Goal: Task Accomplishment & Management: Manage account settings

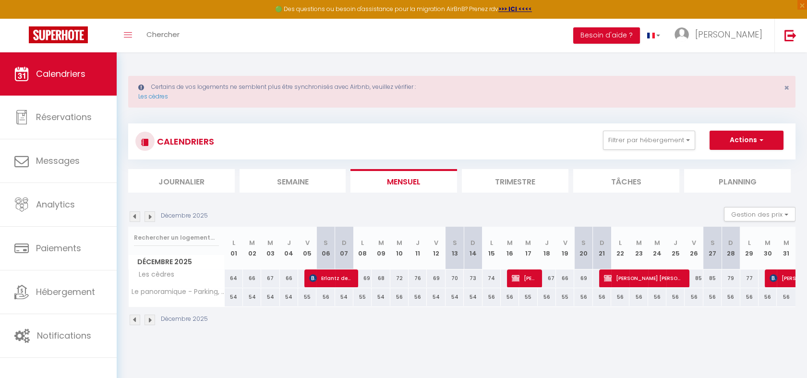
click at [132, 213] on img at bounding box center [135, 216] width 11 height 11
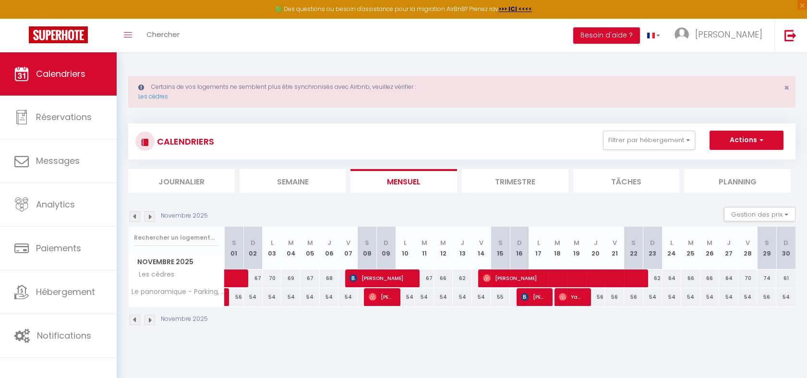
click at [136, 213] on img at bounding box center [135, 216] width 11 height 11
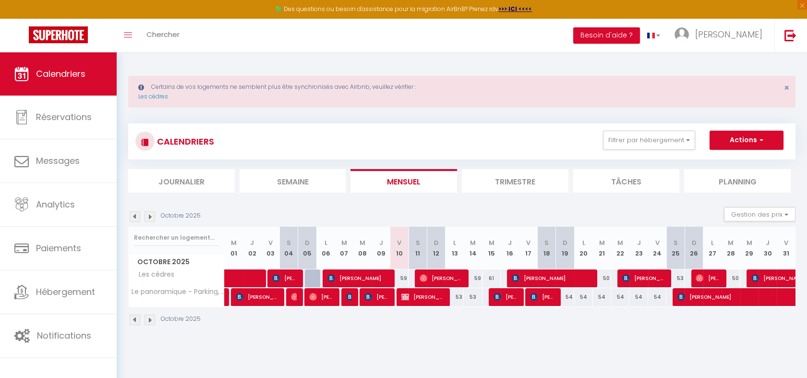
click at [403, 276] on div "59" at bounding box center [399, 278] width 18 height 18
type input "59"
type input "Ven 10 Octobre 2025"
type input "Sam 11 Octobre 2025"
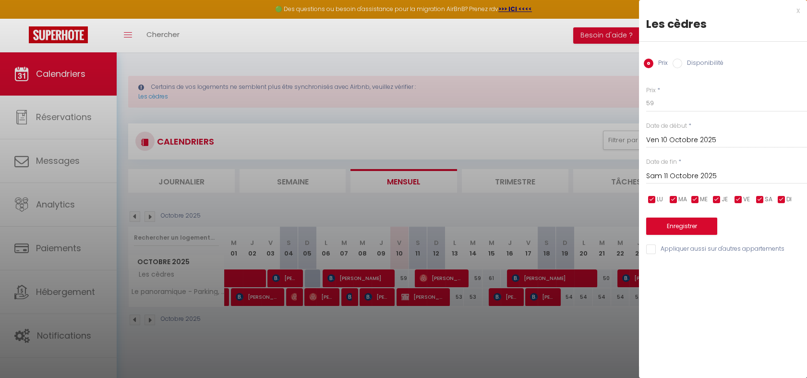
click at [696, 61] on label "Disponibilité" at bounding box center [702, 64] width 41 height 11
click at [682, 61] on input "Disponibilité" at bounding box center [677, 64] width 10 height 10
radio input "true"
click at [649, 67] on input "Prix" at bounding box center [649, 64] width 10 height 10
radio input "true"
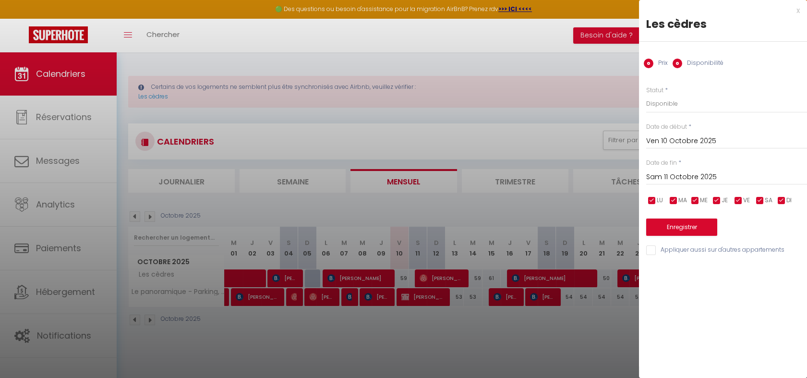
radio input "false"
drag, startPoint x: 655, startPoint y: 103, endPoint x: 615, endPoint y: 95, distance: 40.6
click at [616, 96] on body "🟢 Des questions ou besoin d'assistance pour la migration AirBnB? Prenez rdv >>>…" at bounding box center [403, 241] width 807 height 378
type input "50"
click at [702, 230] on button "Enregistrer" at bounding box center [681, 225] width 71 height 17
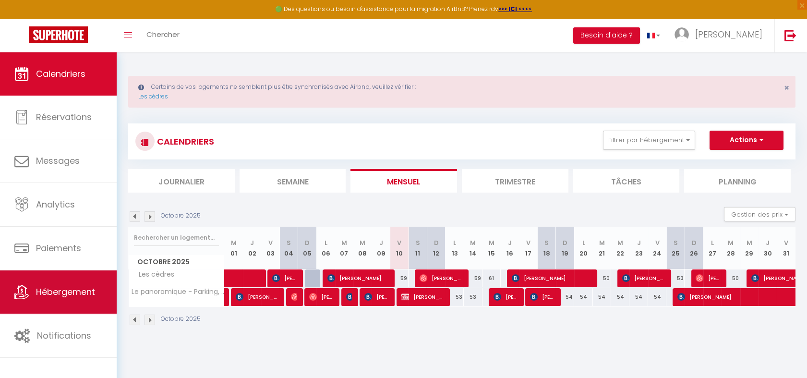
click at [48, 291] on span "Hébergement" at bounding box center [65, 292] width 59 height 12
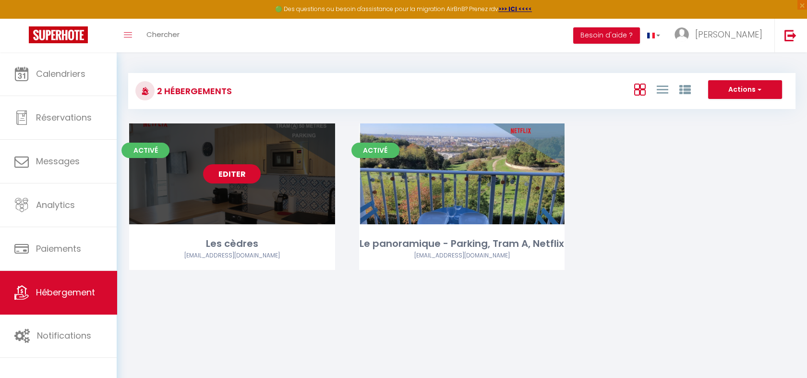
click at [235, 172] on link "Editer" at bounding box center [232, 173] width 58 height 19
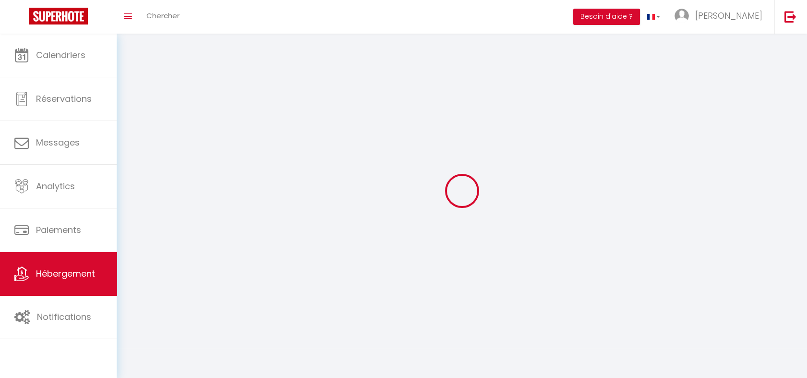
select select
select select "28"
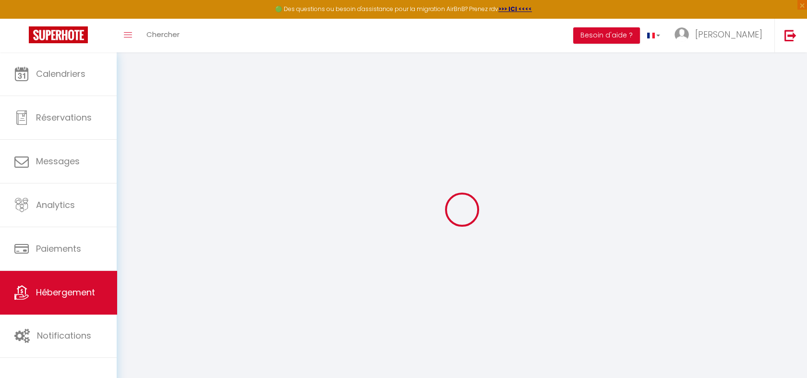
select select
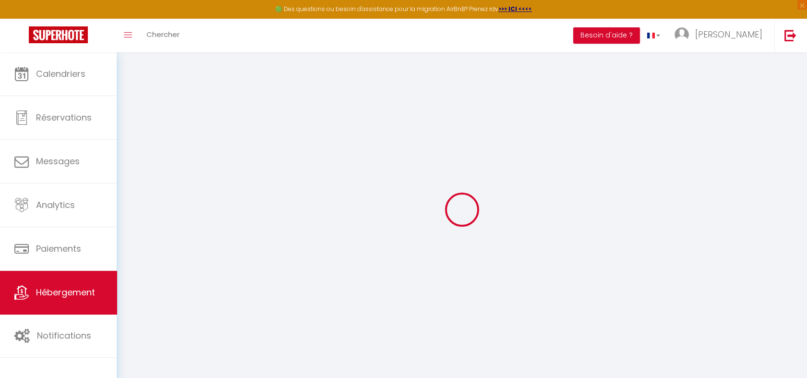
select select
checkbox input "false"
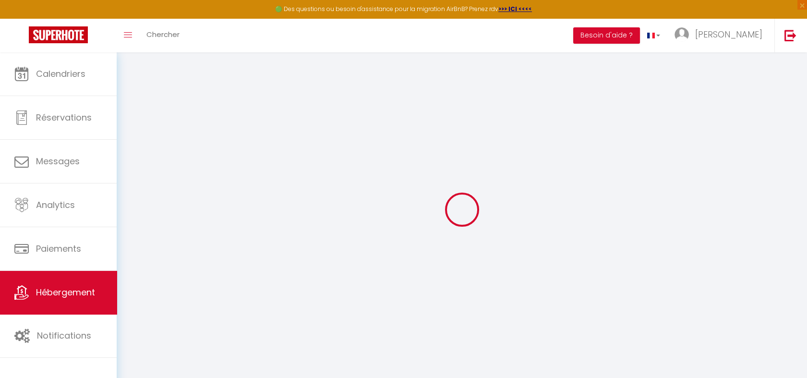
select select
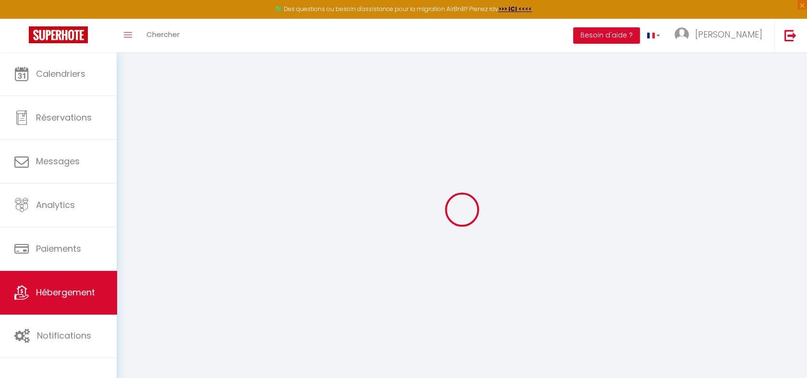
select select
checkbox input "false"
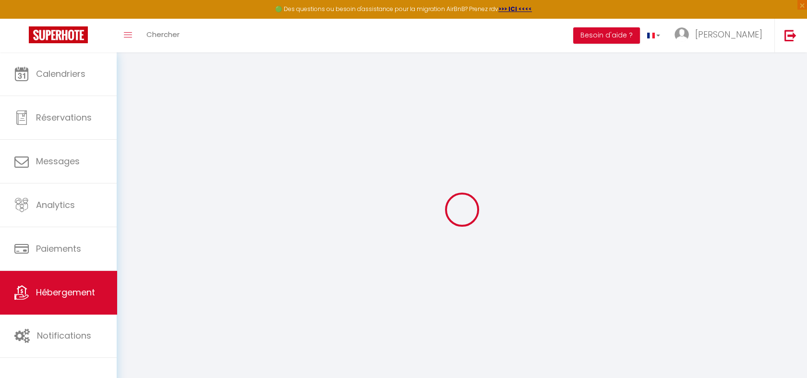
checkbox input "false"
select select
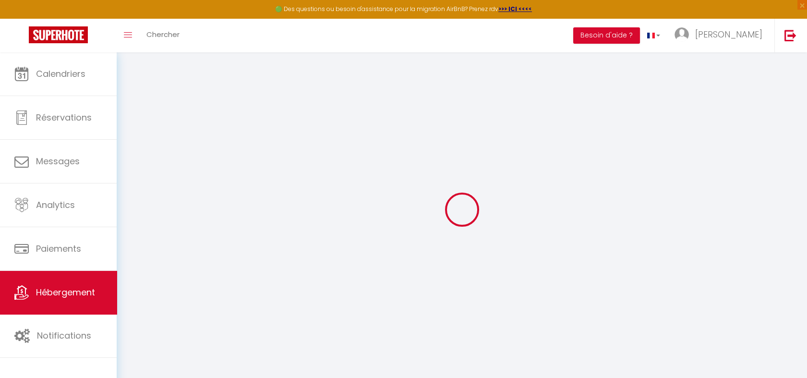
select select
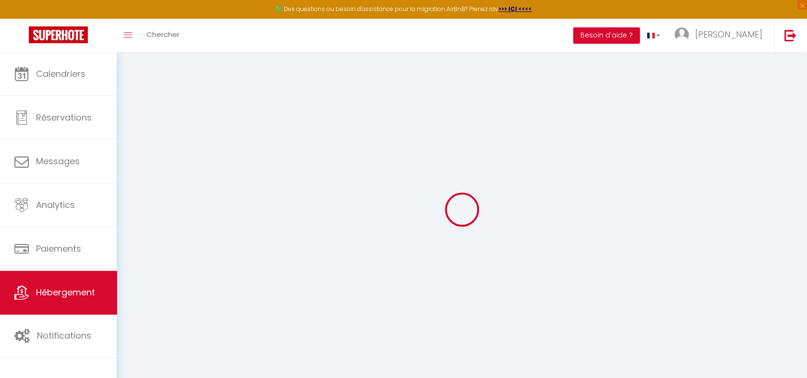
checkbox input "false"
select select
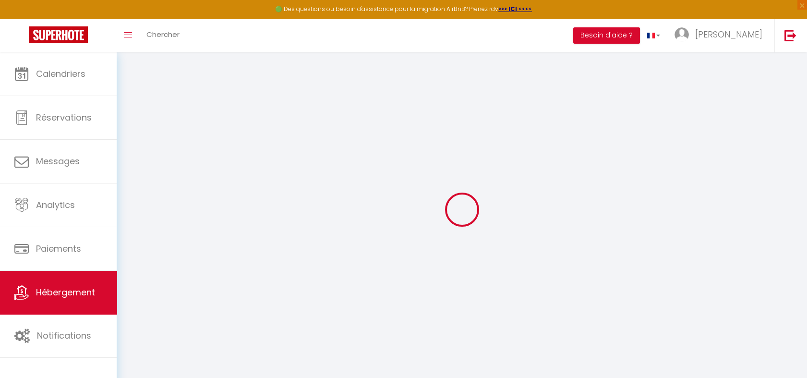
select select
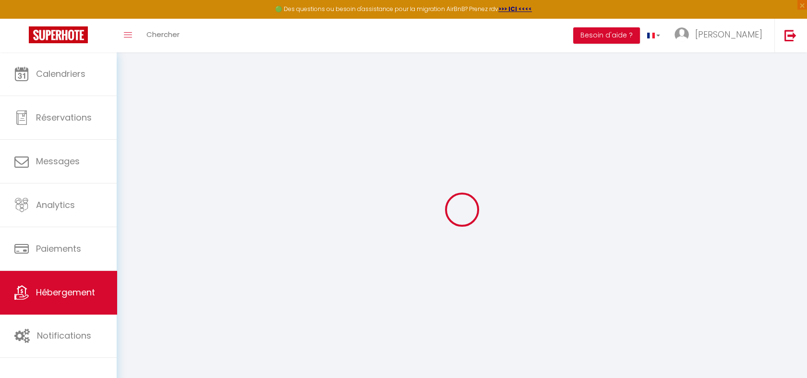
select select
checkbox input "false"
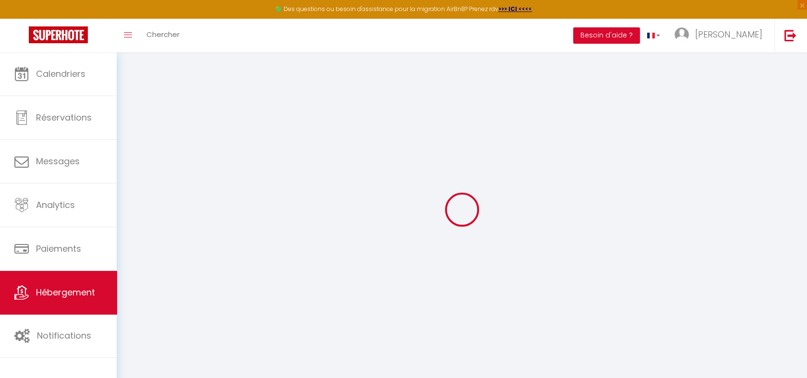
checkbox input "false"
select select
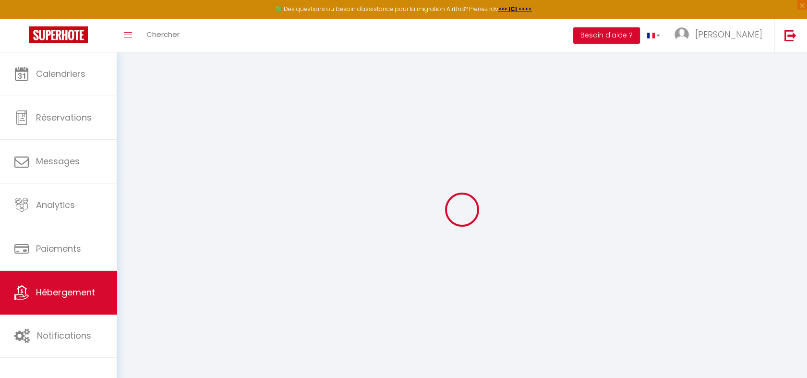
select select
checkbox input "false"
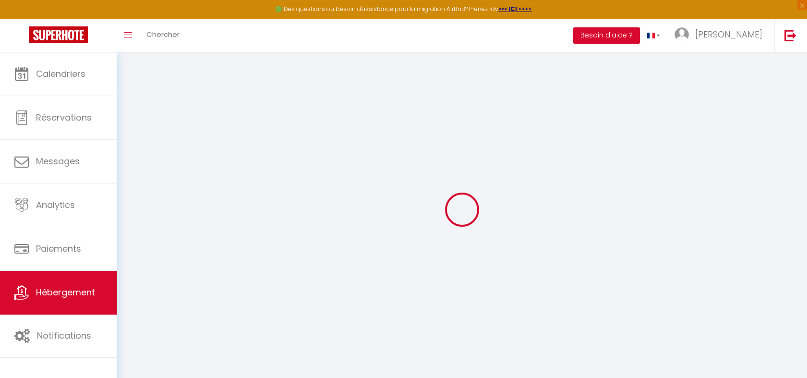
checkbox input "false"
select select
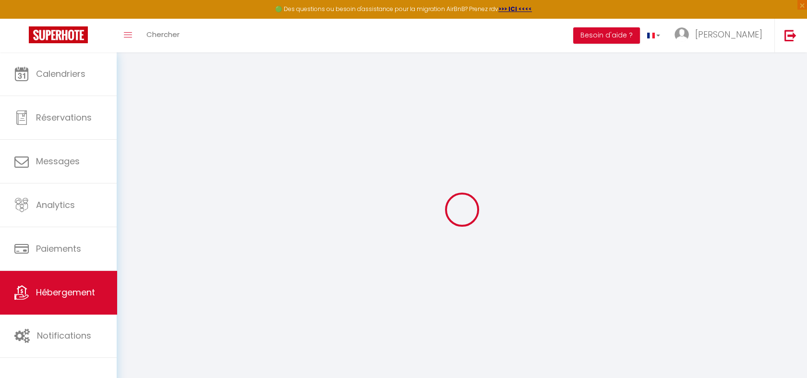
type input "Les cèdres"
type input "[PERSON_NAME]"
type input "LETOURNEUR"
type input "[STREET_ADDRESS][PERSON_NAME]"
type input "33100"
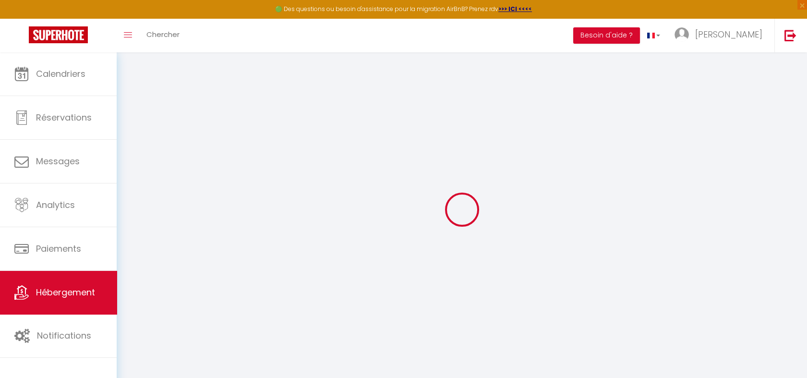
type input "[GEOGRAPHIC_DATA]"
type input "69"
type input "5"
type input "41"
select select
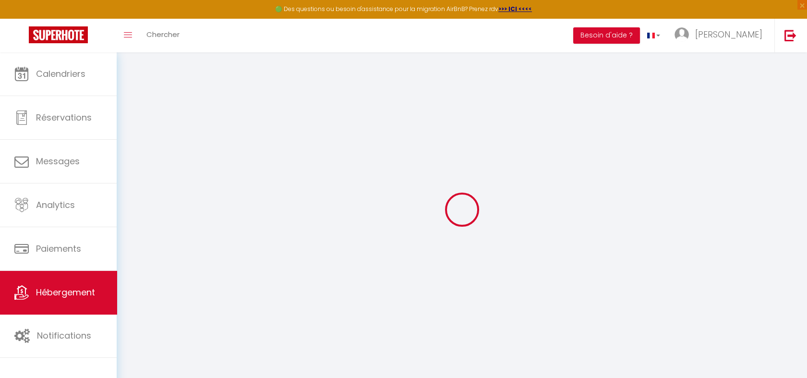
select select
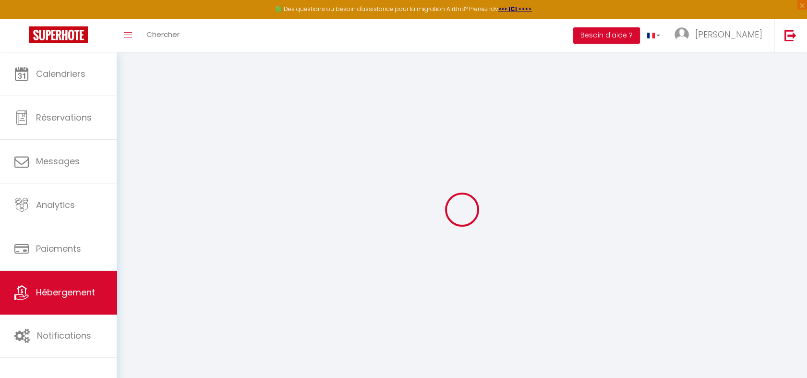
type input "[STREET_ADDRESS][PERSON_NAME]"
type input "33150"
type input "CENON"
type input "[EMAIL_ADDRESS][DOMAIN_NAME]"
select select "5476"
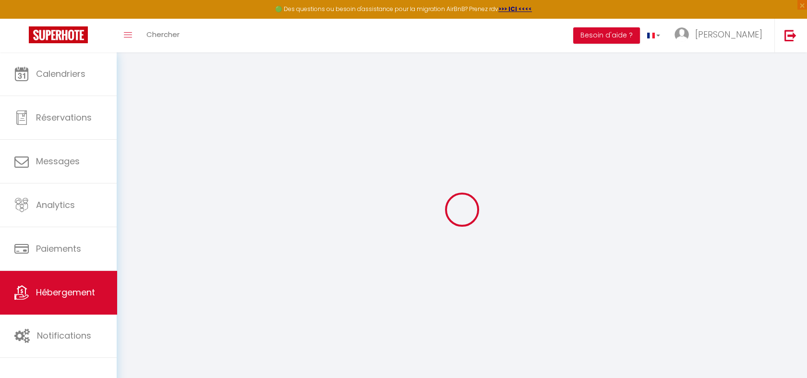
checkbox input "false"
type input "0"
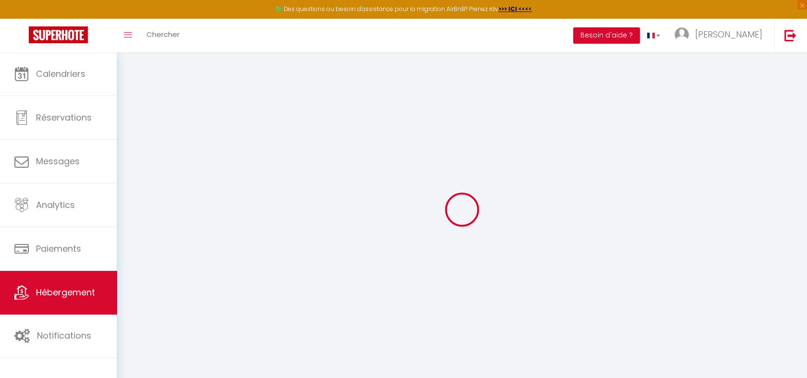
type input "0"
select select
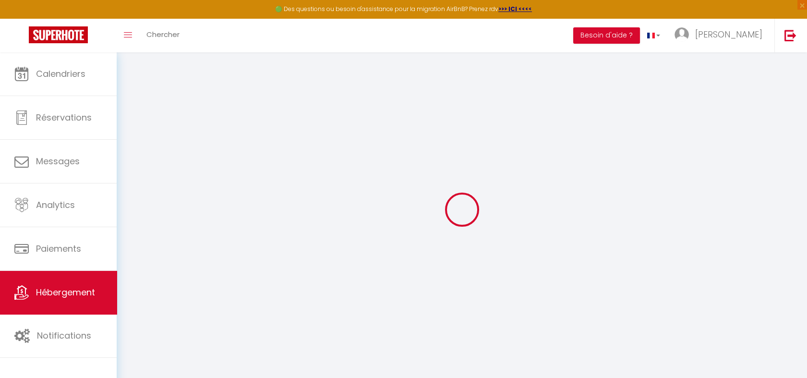
select select
checkbox input "false"
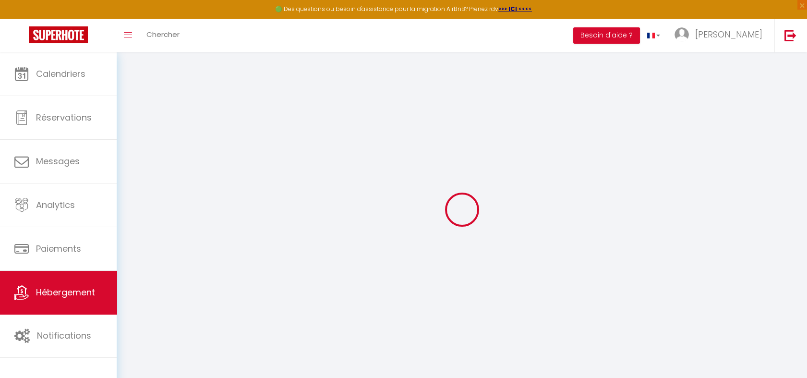
checkbox input "false"
select select "17884"
select select
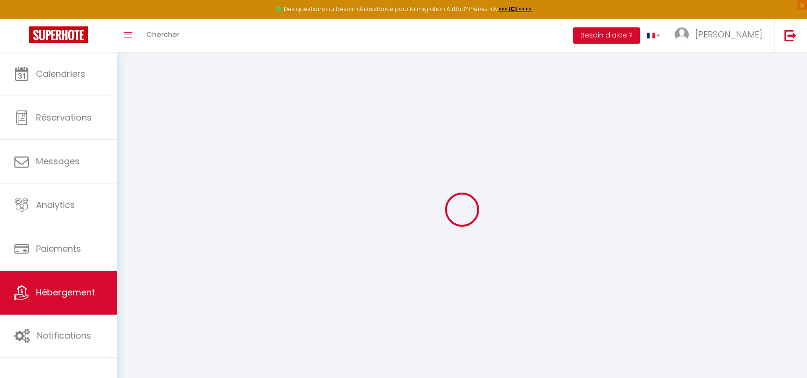
select select
checkbox input "false"
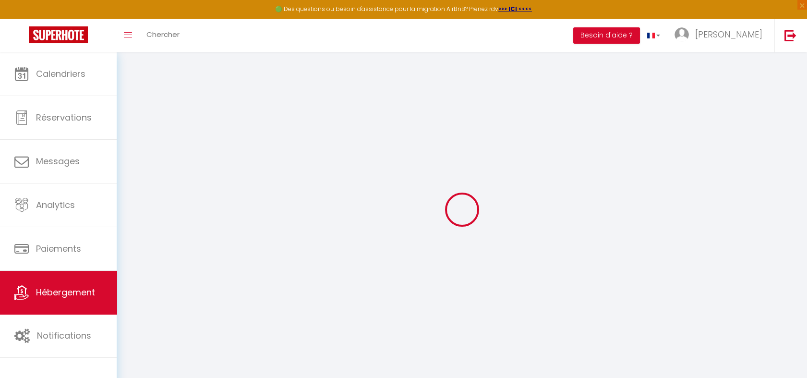
checkbox input "false"
select select
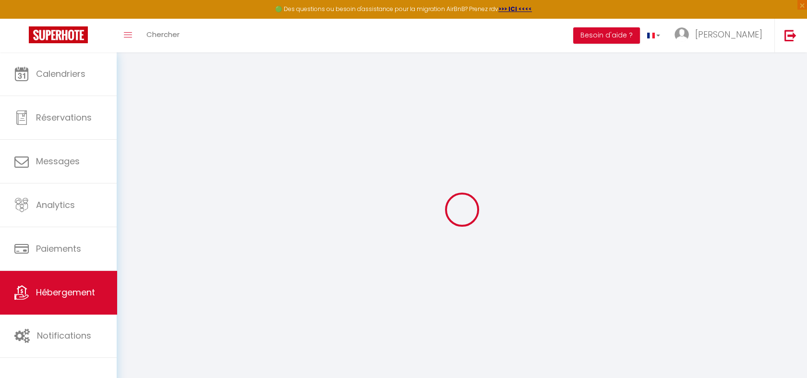
select select
checkbox input "false"
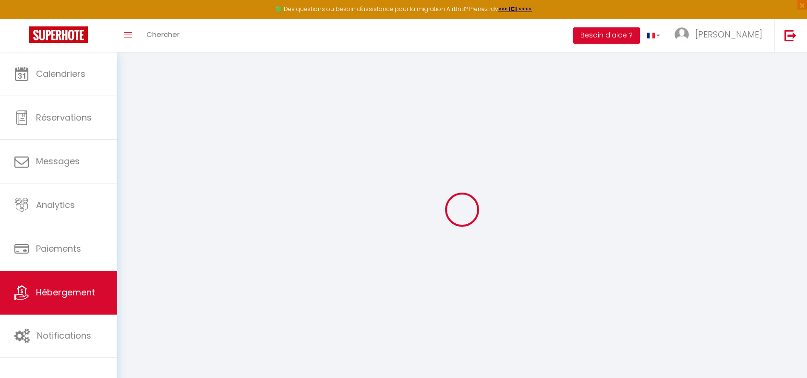
checkbox input "false"
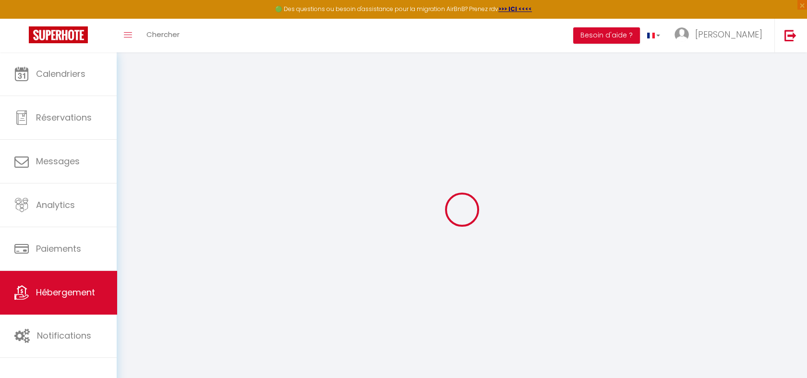
checkbox input "false"
select select "16:00"
select select "16:30"
select select "10:00"
select select "30"
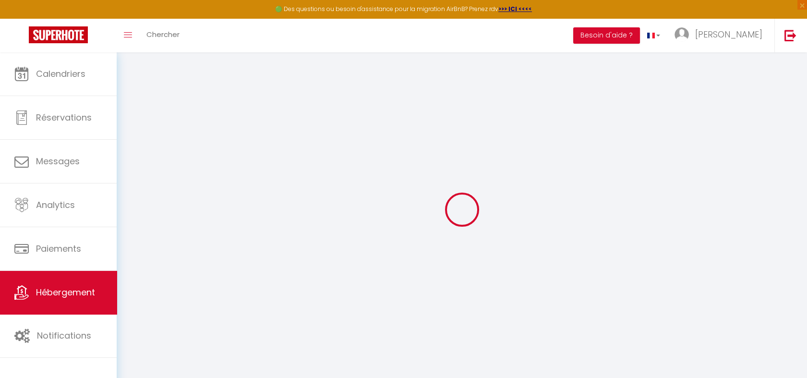
select select "30"
select select "21:00"
checkbox input "false"
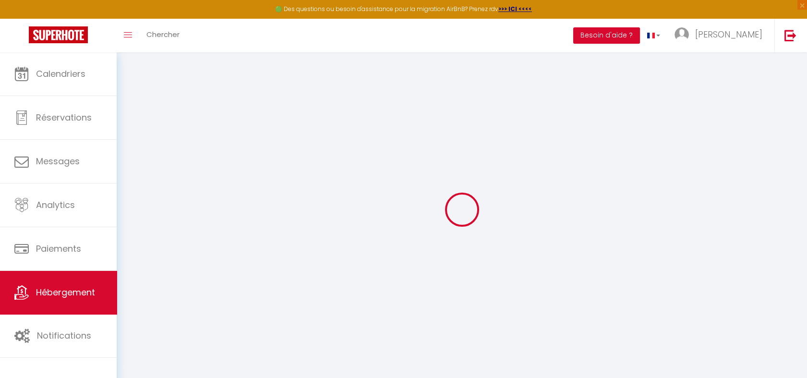
checkbox input "false"
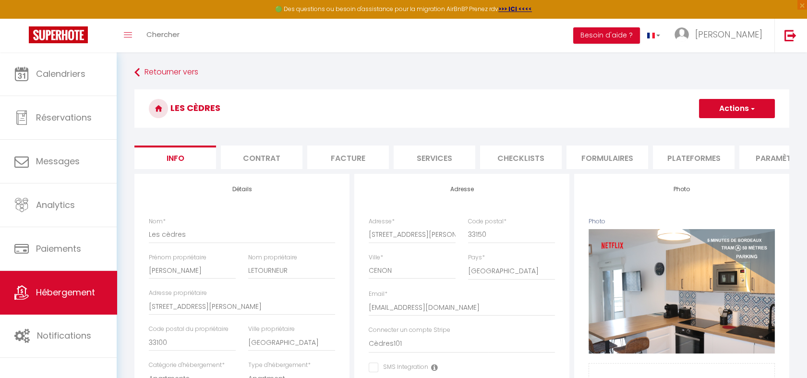
click at [433, 162] on li "Services" at bounding box center [435, 157] width 82 height 24
select select
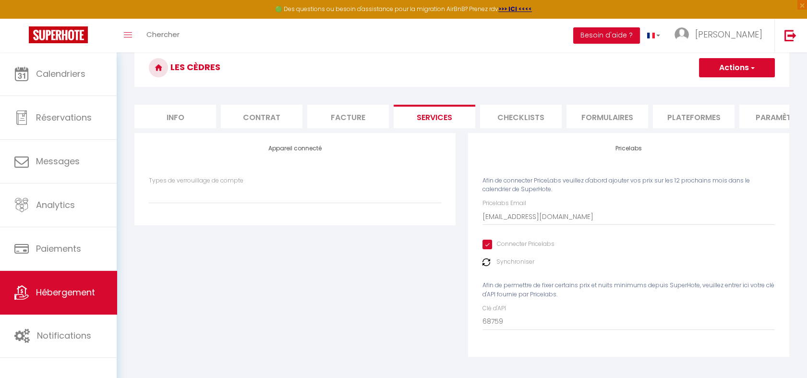
scroll to position [52, 0]
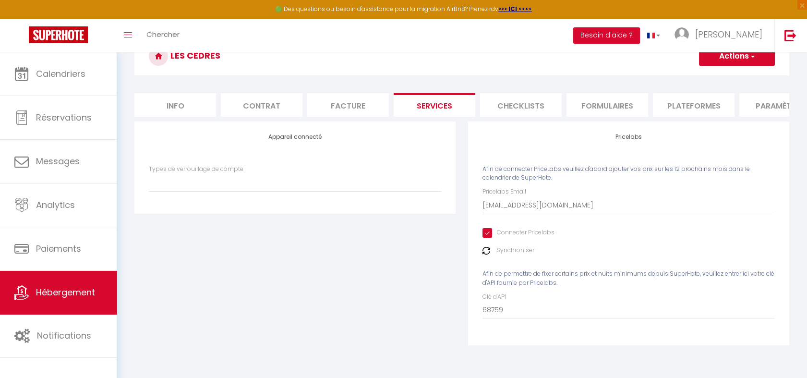
click at [512, 255] on label "Synchroniser" at bounding box center [515, 250] width 38 height 9
click at [488, 254] on img at bounding box center [486, 251] width 8 height 8
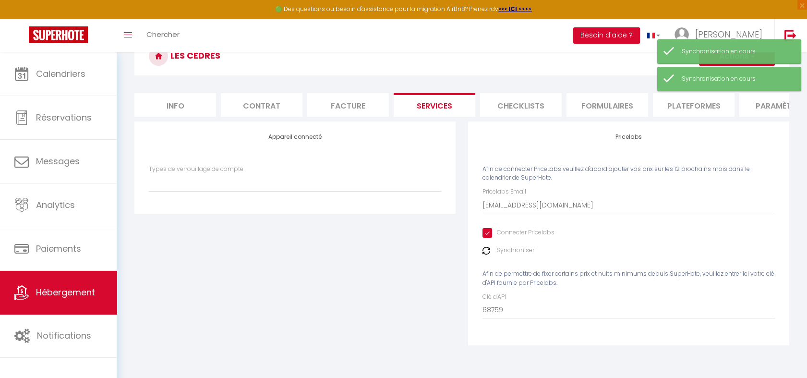
click at [485, 55] on h3 "Les cèdres" at bounding box center [461, 56] width 655 height 38
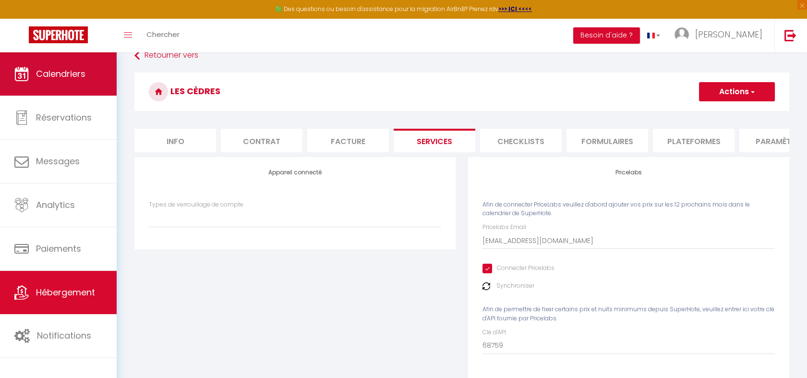
scroll to position [0, 0]
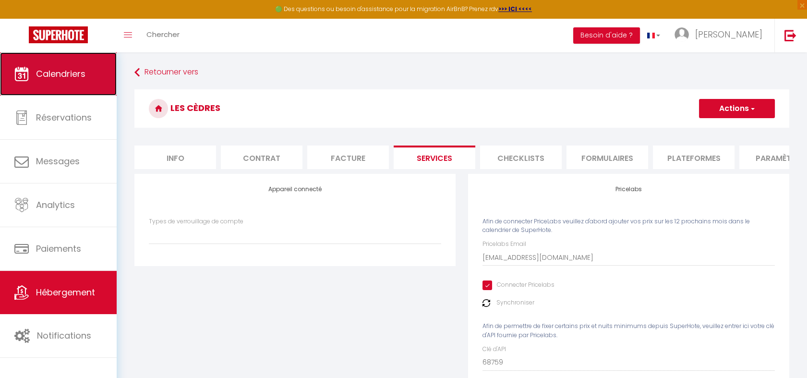
click at [73, 78] on span "Calendriers" at bounding box center [60, 74] width 49 height 12
